Goal: Navigation & Orientation: Find specific page/section

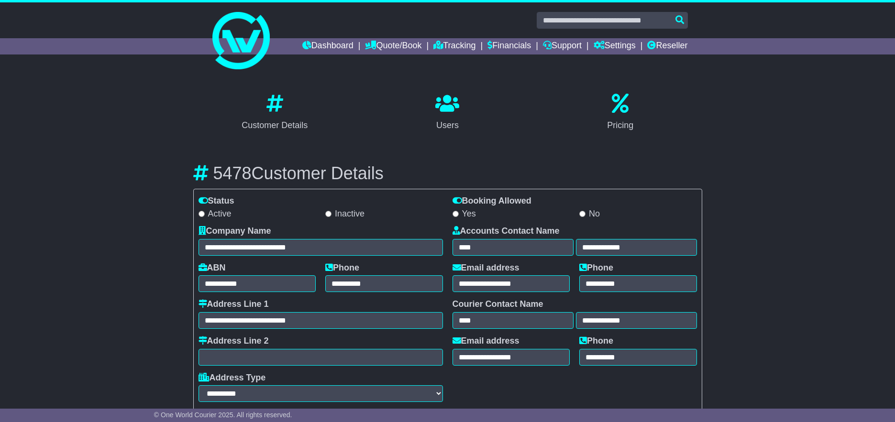
select select "**********"
select select "**"
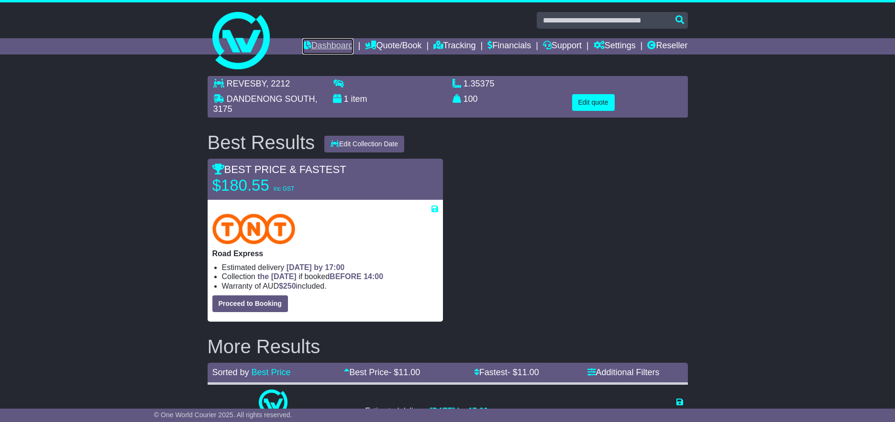
click at [331, 45] on link "Dashboard" at bounding box center [327, 46] width 51 height 16
